Goal: Task Accomplishment & Management: Use online tool/utility

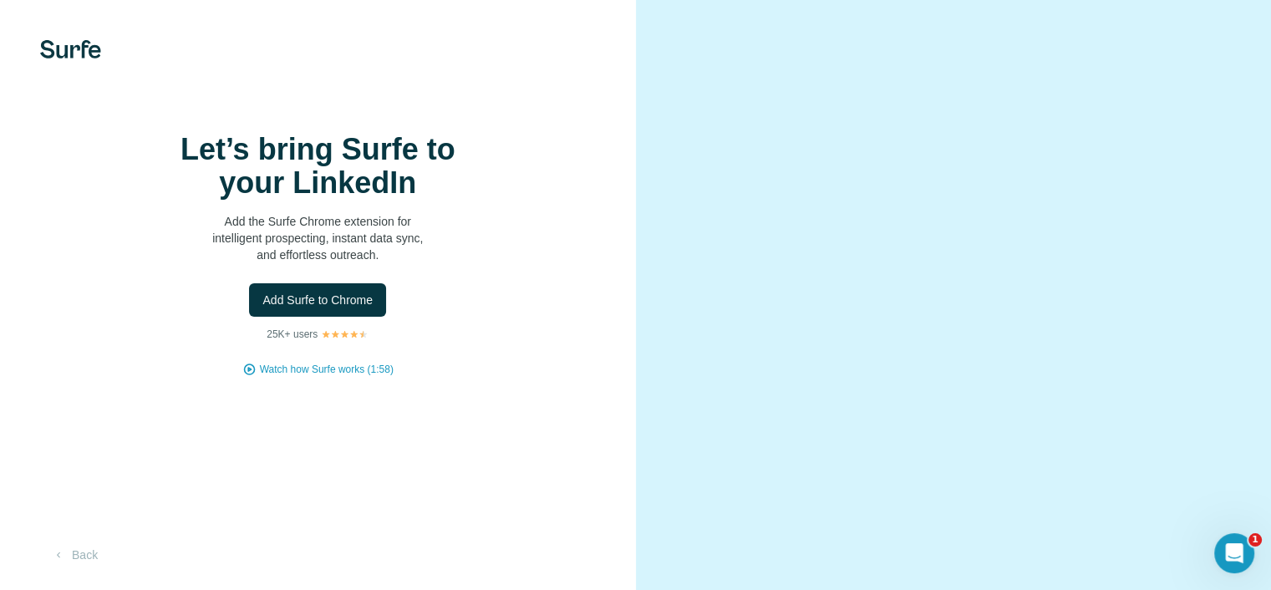
click at [343, 308] on span "Add Surfe to Chrome" at bounding box center [317, 300] width 110 height 17
click at [170, 181] on h1 "Let’s bring Surfe to your LinkedIn" at bounding box center [317, 166] width 334 height 67
click at [73, 546] on button "Back" at bounding box center [74, 555] width 69 height 30
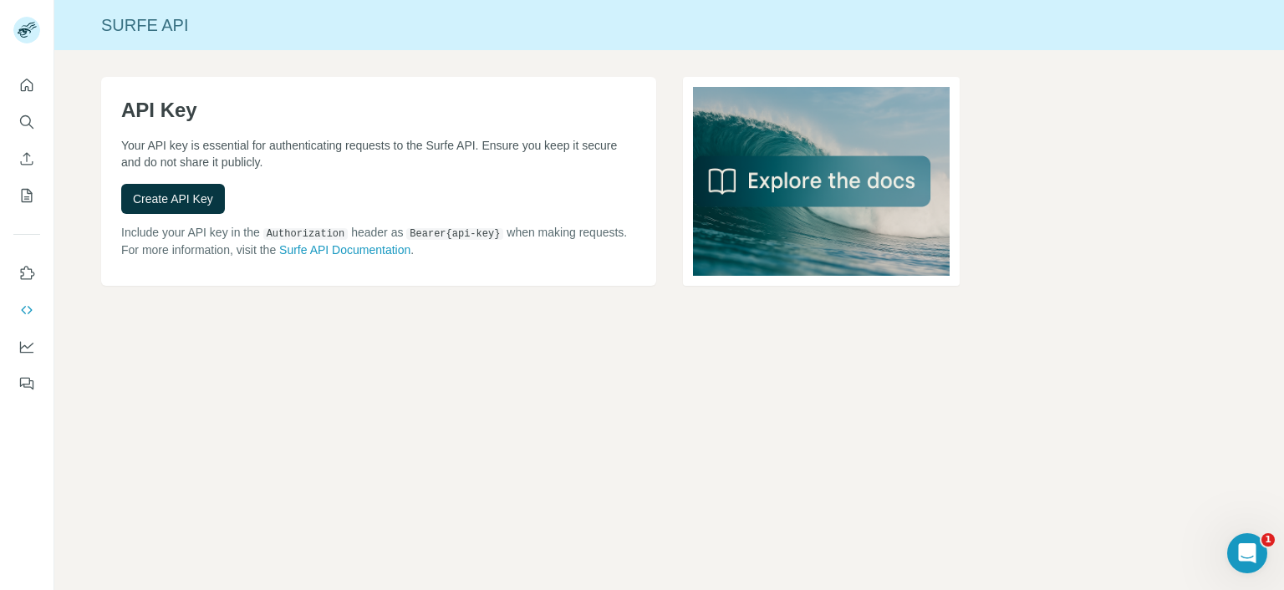
click at [202, 193] on span "Create API Key" at bounding box center [173, 199] width 80 height 17
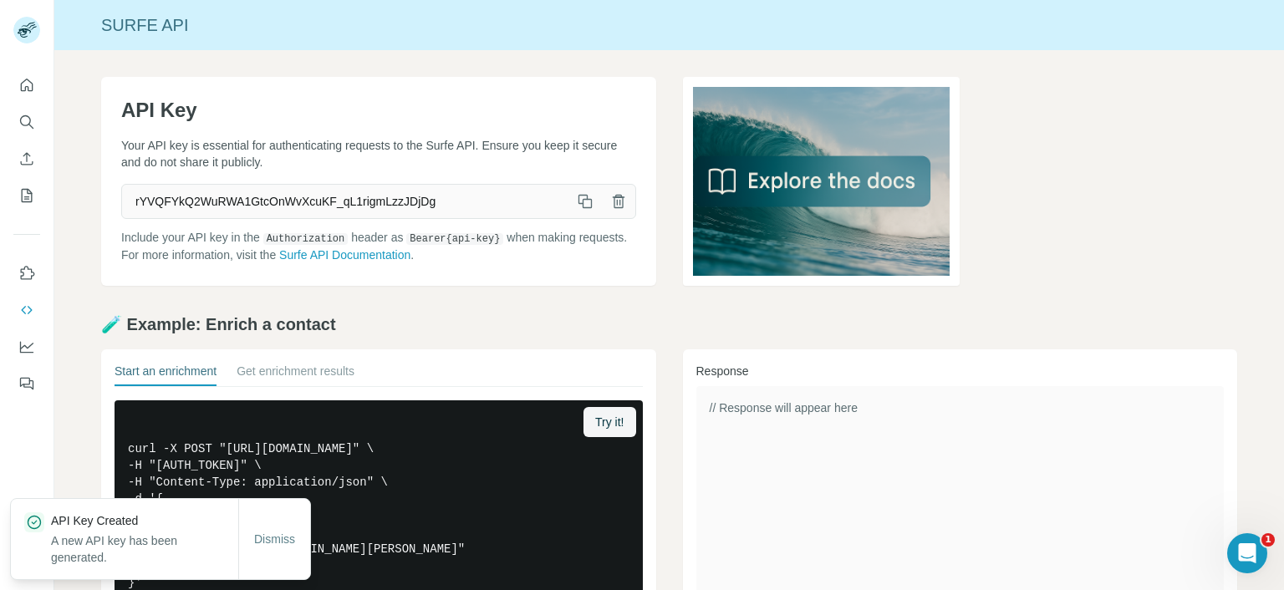
click at [579, 201] on icon "button" at bounding box center [585, 201] width 17 height 17
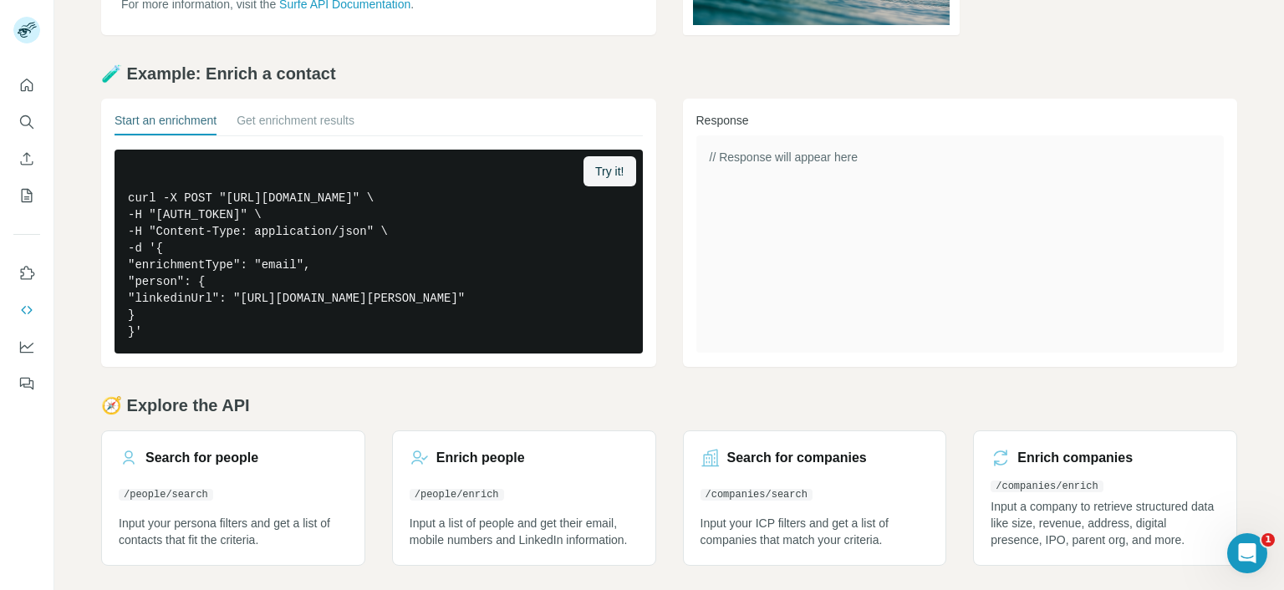
scroll to position [285, 0]
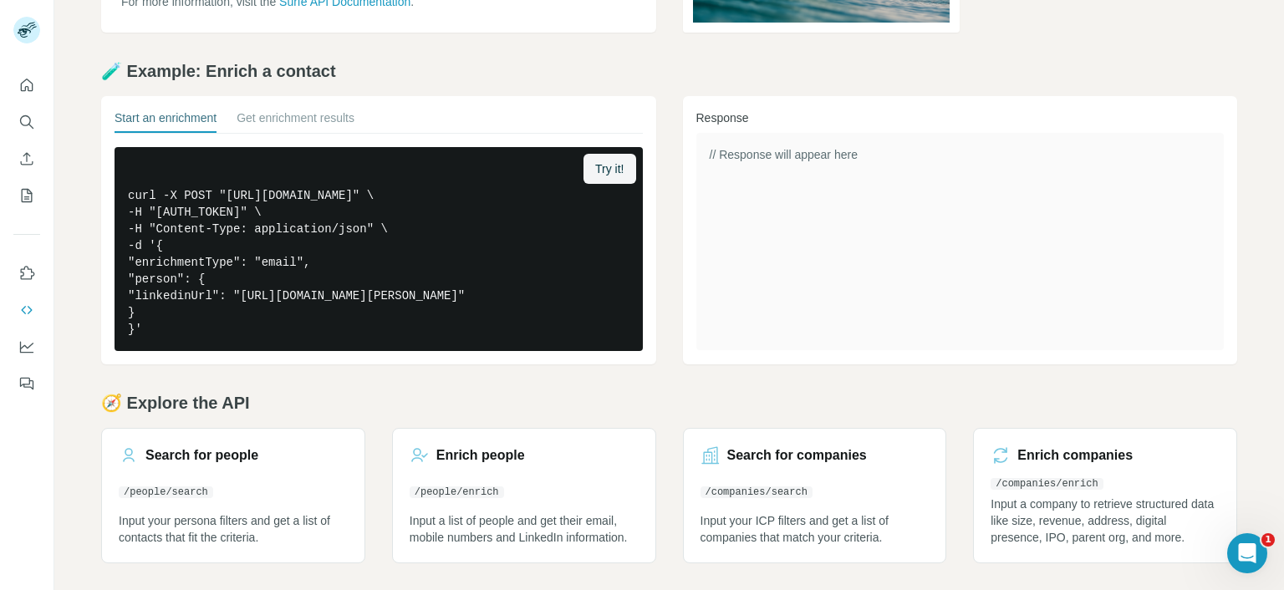
drag, startPoint x: 154, startPoint y: 220, endPoint x: 47, endPoint y: 143, distance: 131.7
click at [154, 220] on pre "curl -X POST "[URL][DOMAIN_NAME]" \ -H "[AUTH_TOKEN]" \ -H "Content-Type: appli…" at bounding box center [378, 249] width 528 height 204
click at [254, 109] on button "Get enrichment results" at bounding box center [296, 120] width 118 height 23
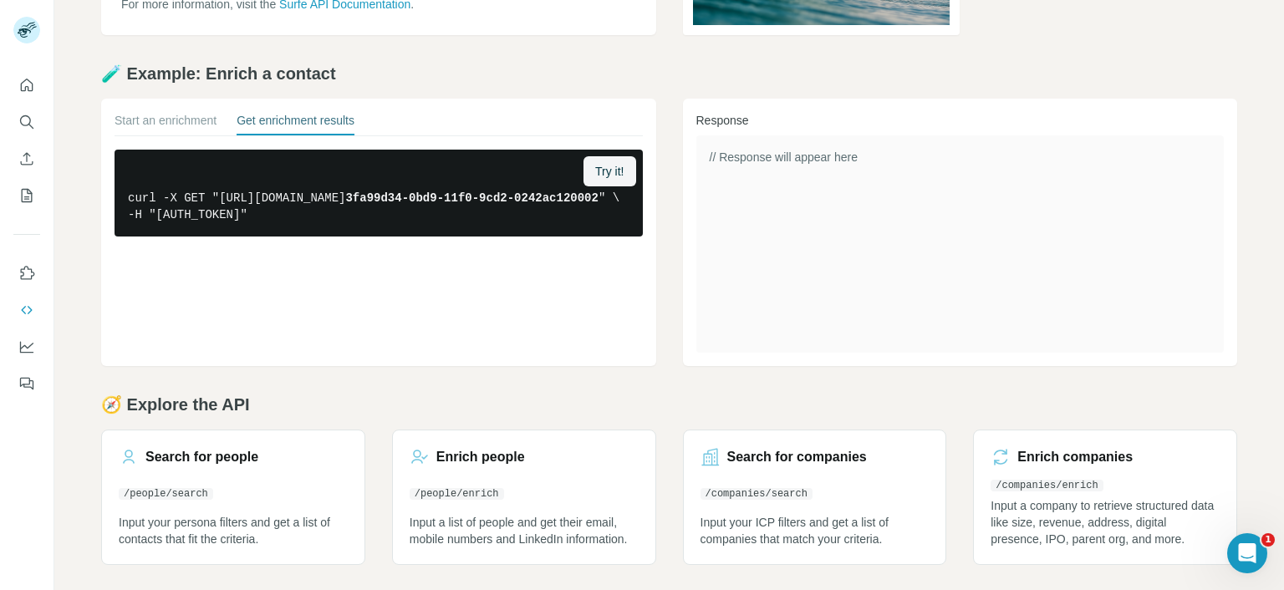
click at [176, 103] on div "Start an enrichment Get enrichment results Try it! curl -X GET "[URL][DOMAIN_NA…" at bounding box center [378, 232] width 555 height 267
click at [155, 109] on div "Start an enrichment Get enrichment results Try it! curl -X GET "[URL][DOMAIN_NA…" at bounding box center [378, 232] width 555 height 267
click at [141, 119] on button "Start an enrichment" at bounding box center [165, 123] width 102 height 23
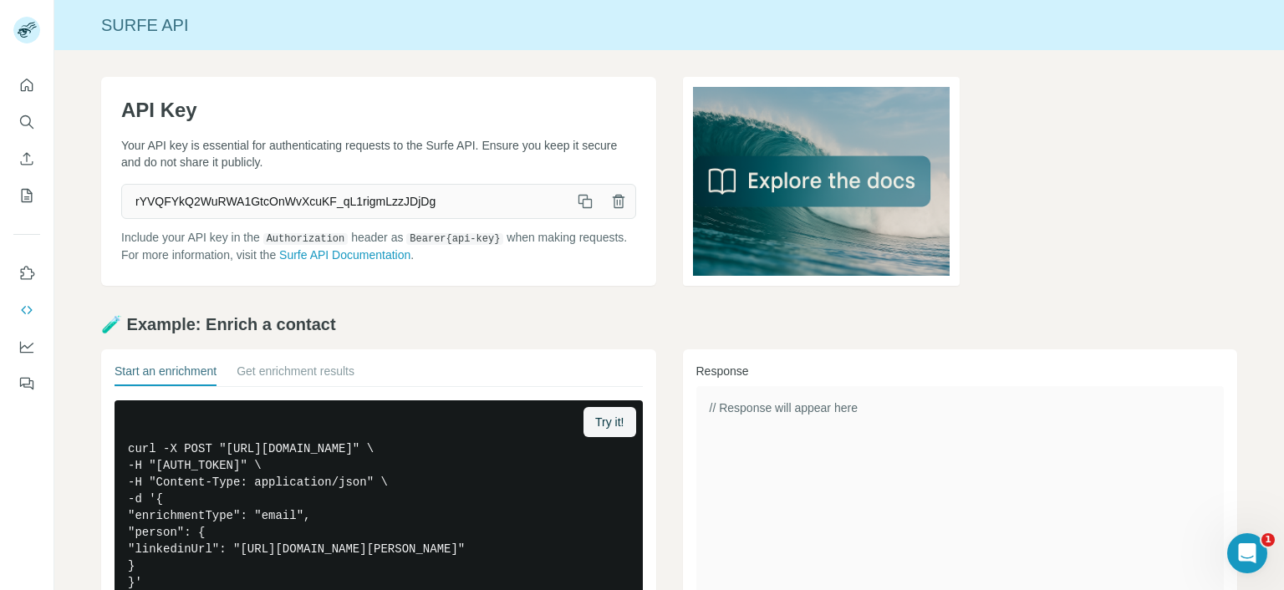
scroll to position [285, 0]
